Goal: Information Seeking & Learning: Learn about a topic

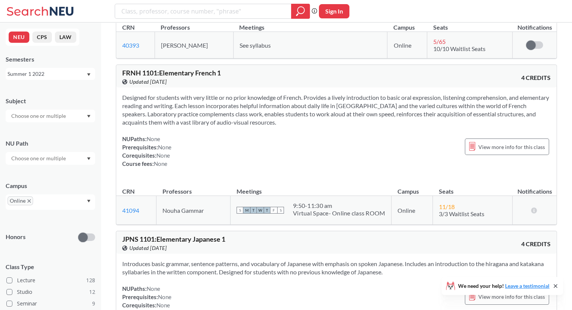
click at [44, 119] on input "text" at bounding box center [39, 116] width 63 height 9
click at [36, 145] on p "Industrial Engineering" at bounding box center [52, 147] width 85 height 8
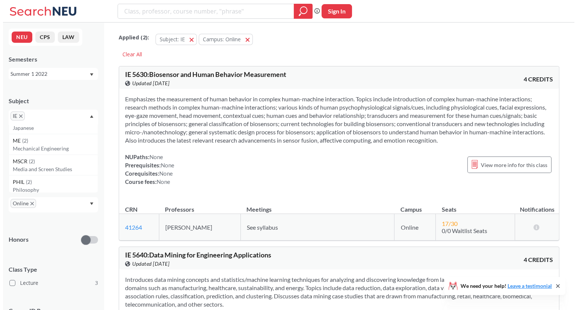
scroll to position [451, 0]
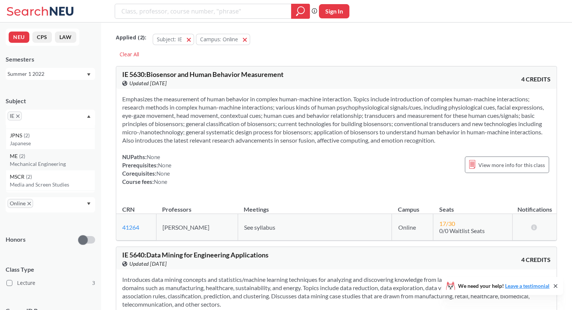
click at [33, 158] on div "ME ( 2 )" at bounding box center [52, 156] width 85 height 8
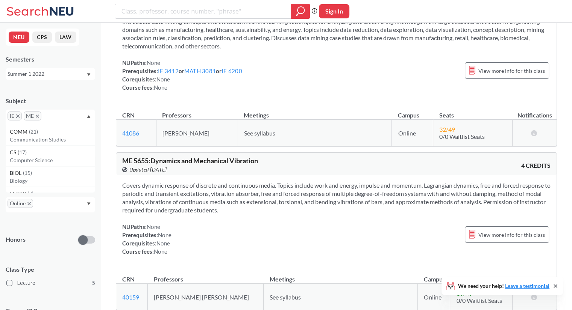
scroll to position [376, 0]
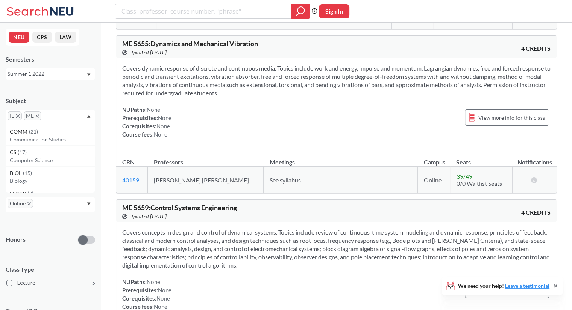
click at [244, 76] on span "Covers dynamic response of discrete and continuous media. Topics include work a…" at bounding box center [336, 81] width 428 height 32
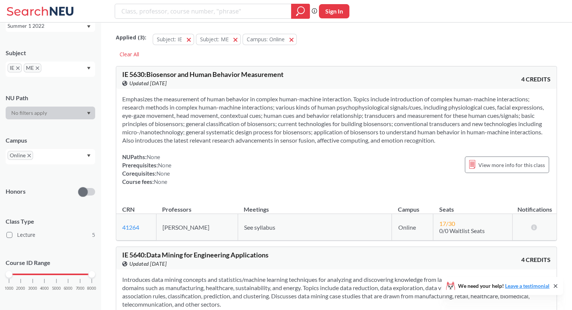
scroll to position [53, 0]
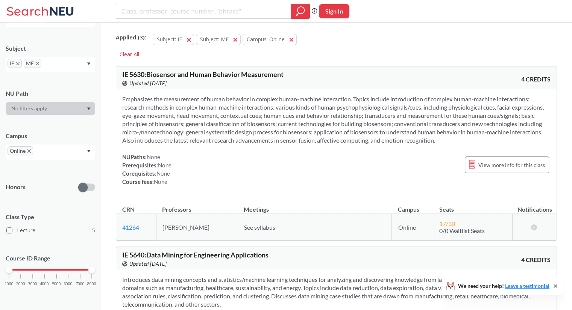
click at [48, 105] on div at bounding box center [50, 108] width 89 height 13
click at [59, 68] on input "text" at bounding box center [54, 66] width 22 height 9
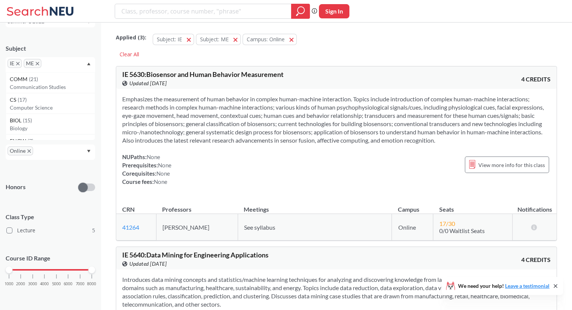
click at [57, 180] on div "Honors" at bounding box center [50, 182] width 89 height 27
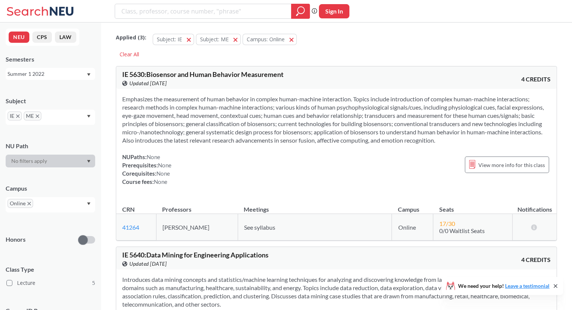
click at [54, 75] on div "Summer 1 2022" at bounding box center [47, 74] width 79 height 8
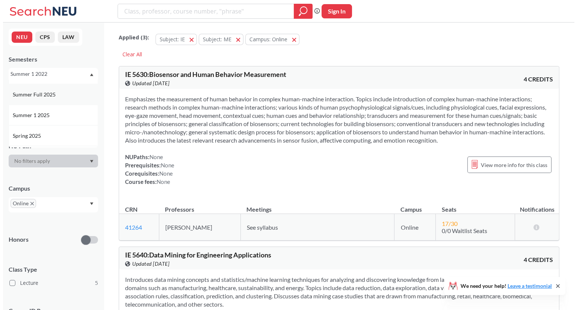
scroll to position [38, 0]
click at [54, 117] on div "Summer 1 2025" at bounding box center [52, 115] width 85 height 8
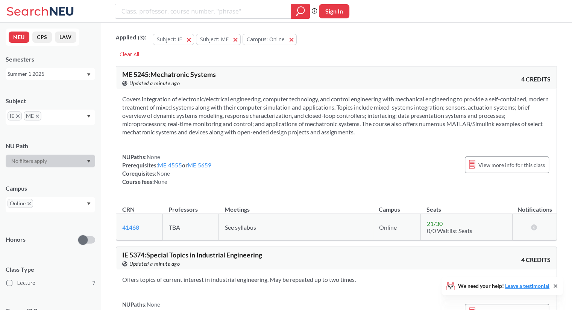
click at [59, 74] on div "Summer 1 2025" at bounding box center [47, 74] width 79 height 8
click at [58, 109] on div "Summer 2 2025" at bounding box center [52, 111] width 85 height 8
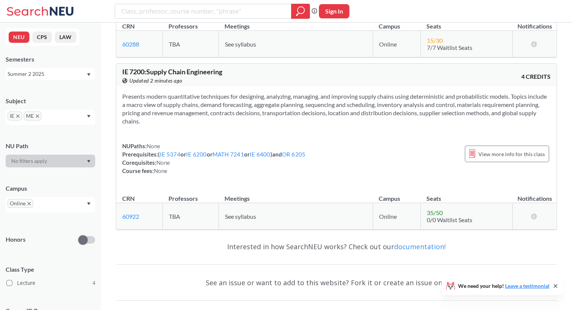
scroll to position [568, 0]
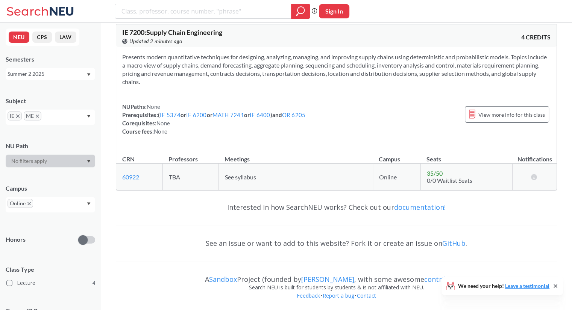
drag, startPoint x: 61, startPoint y: 75, endPoint x: 56, endPoint y: 73, distance: 4.9
click at [57, 74] on div "Summer 2 2025" at bounding box center [47, 74] width 79 height 8
click at [54, 84] on div "Fall 2025" at bounding box center [50, 90] width 89 height 21
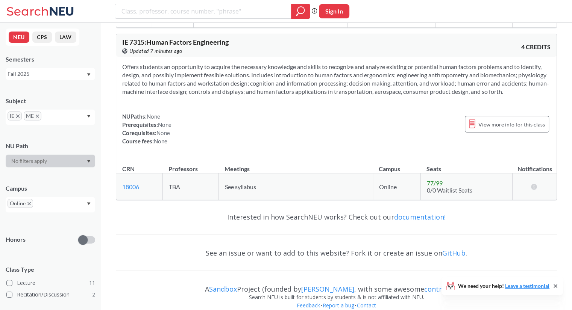
scroll to position [2495, 0]
